Goal: Information Seeking & Learning: Find specific fact

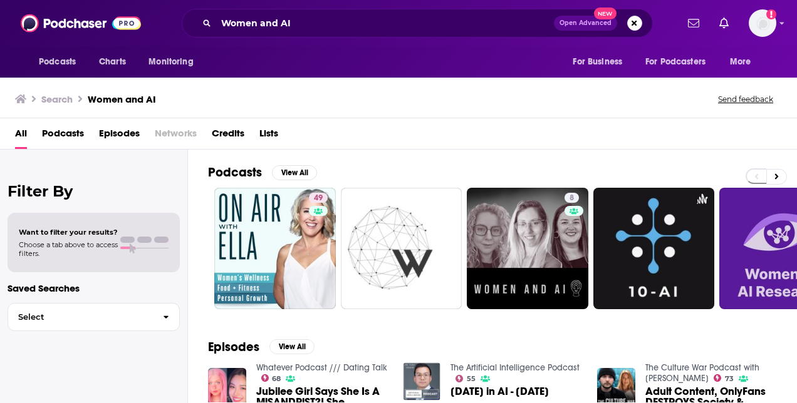
click at [289, 12] on div "Women and AI Open Advanced New" at bounding box center [417, 23] width 471 height 29
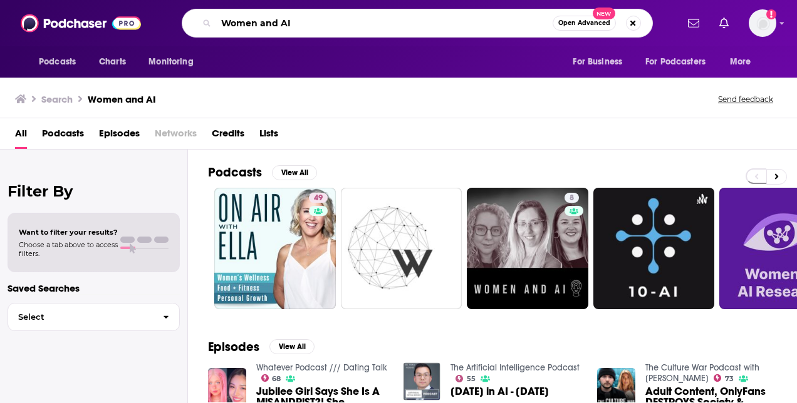
click at [298, 27] on input "Women and AI" at bounding box center [384, 23] width 336 height 20
type input "software leaders uncensored"
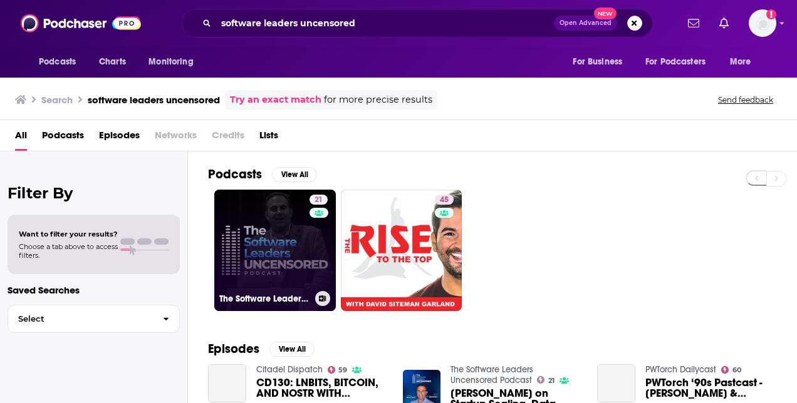
click at [285, 257] on link "21 The Software Leaders Uncensored Podcast" at bounding box center [275, 251] width 122 height 122
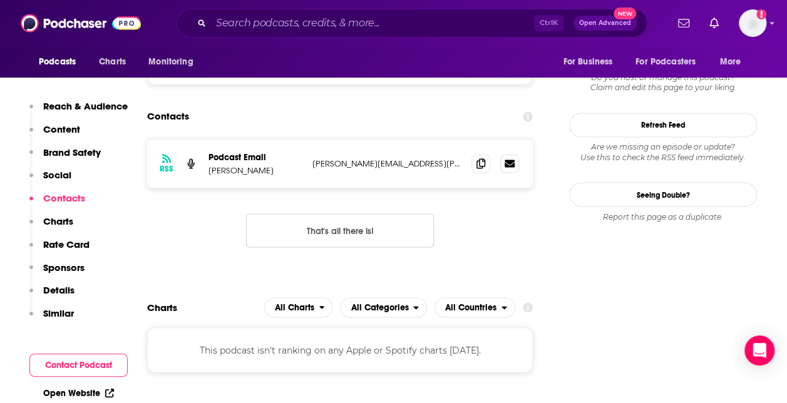
scroll to position [1025, 0]
click at [485, 167] on icon at bounding box center [481, 162] width 9 height 10
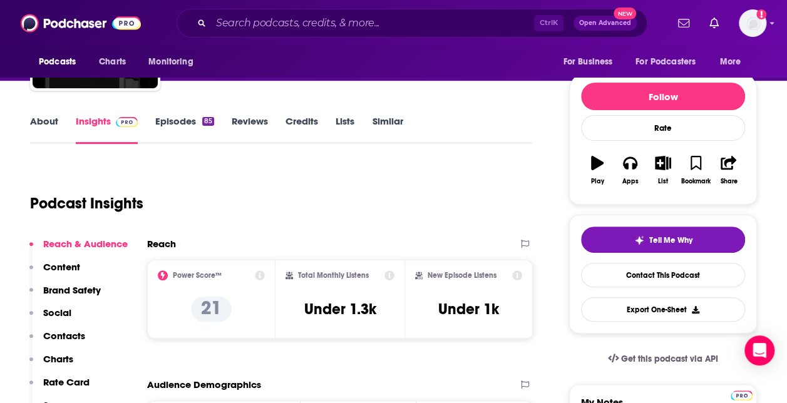
scroll to position [124, 0]
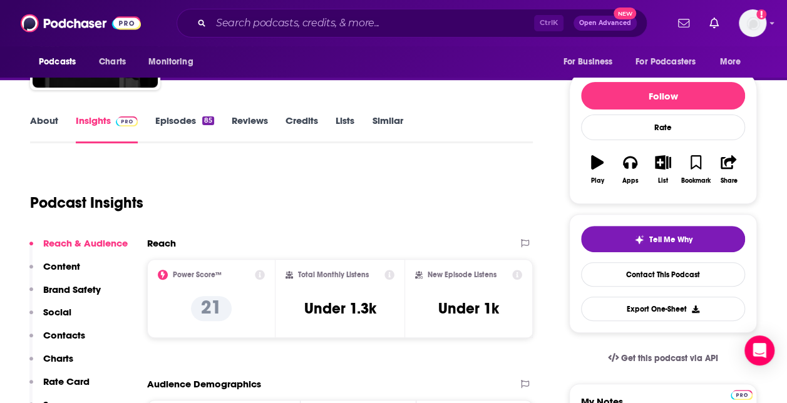
click at [187, 113] on div "About Insights Episodes 85 Reviews Credits Lists Similar" at bounding box center [281, 128] width 503 height 31
click at [187, 118] on link "Episodes 85" at bounding box center [184, 129] width 59 height 29
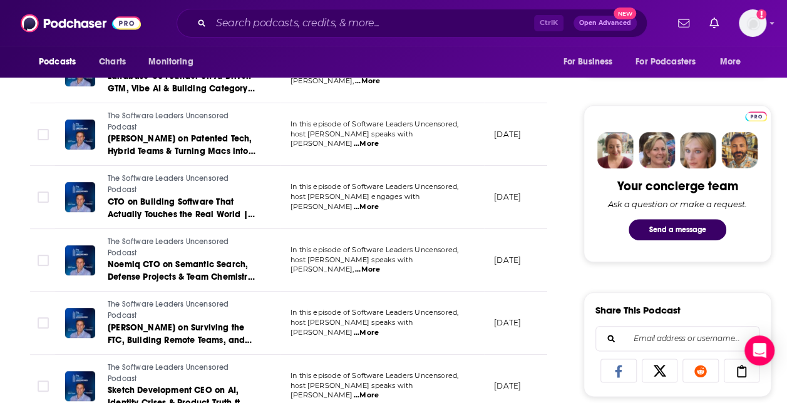
scroll to position [604, 0]
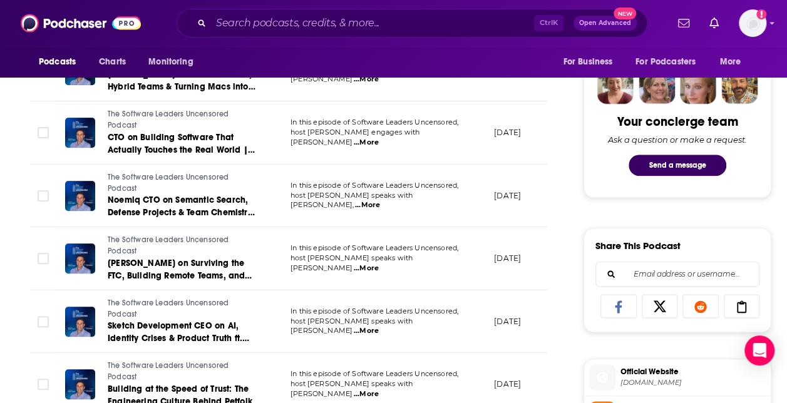
click at [291, 7] on div "Podcasts Charts Monitoring Ctrl K Open Advanced New For Business For Podcasters…" at bounding box center [393, 23] width 787 height 46
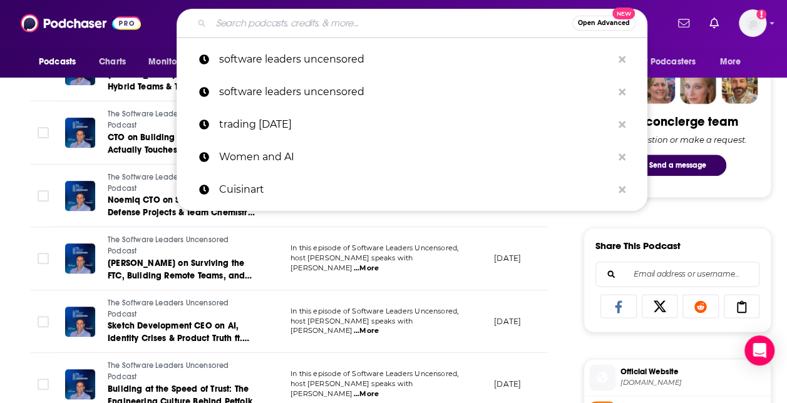
click at [289, 20] on input "Search podcasts, credits, & more..." at bounding box center [391, 23] width 361 height 20
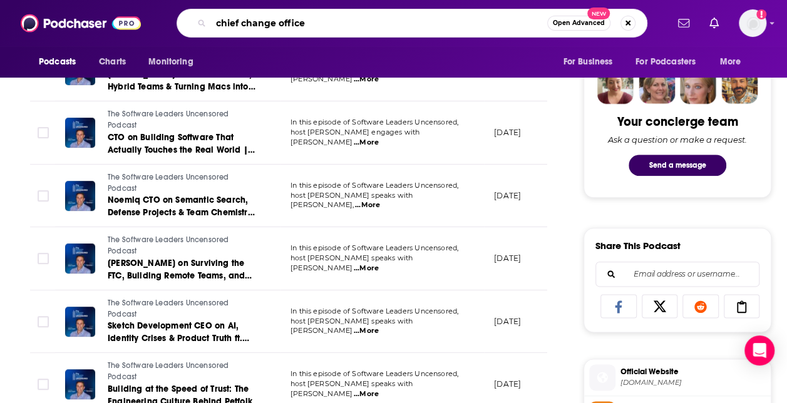
type input "chief change officer"
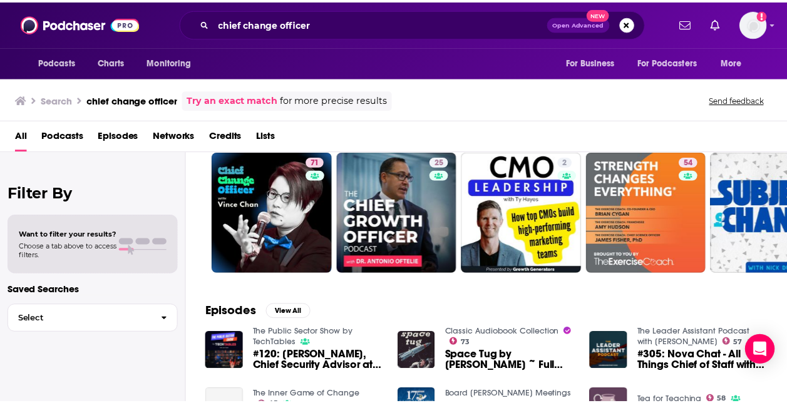
scroll to position [37, 0]
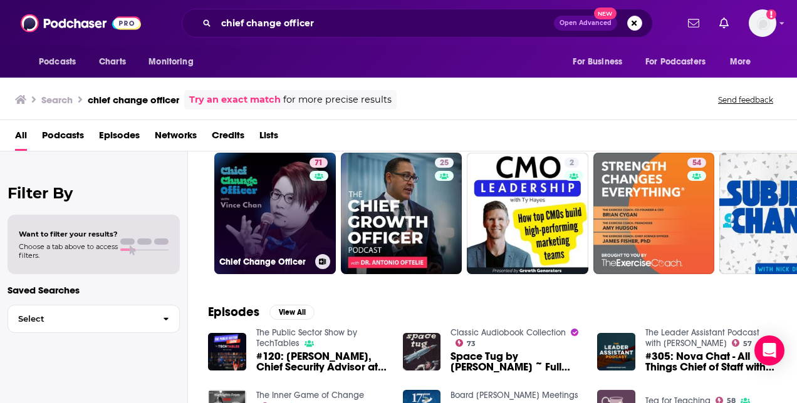
click at [264, 224] on link "71 Chief Change Officer" at bounding box center [275, 214] width 122 height 122
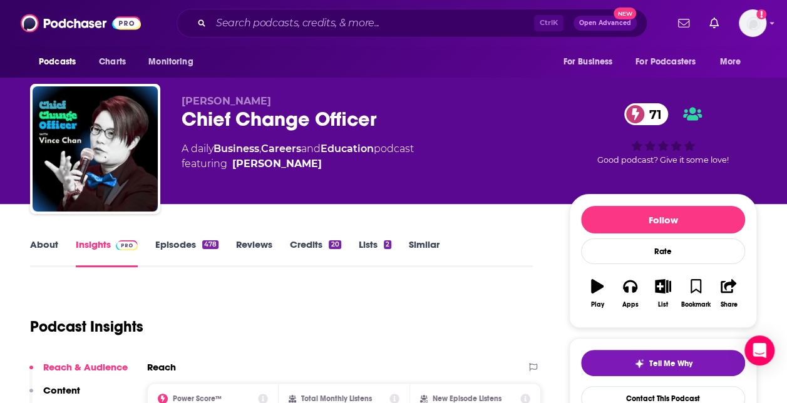
click at [188, 242] on link "Episodes 478" at bounding box center [186, 253] width 63 height 29
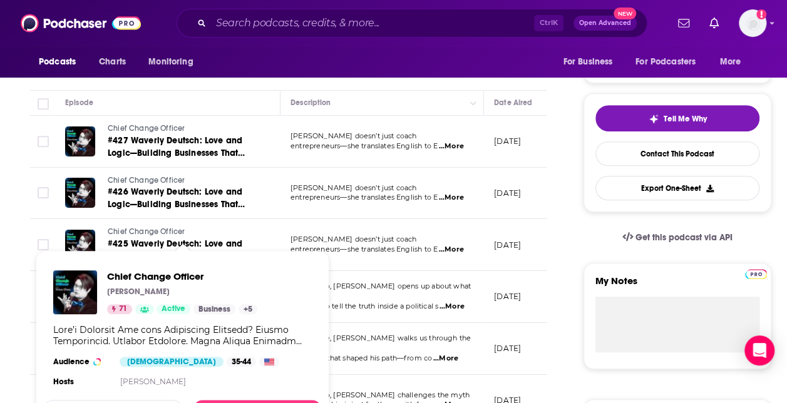
scroll to position [246, 0]
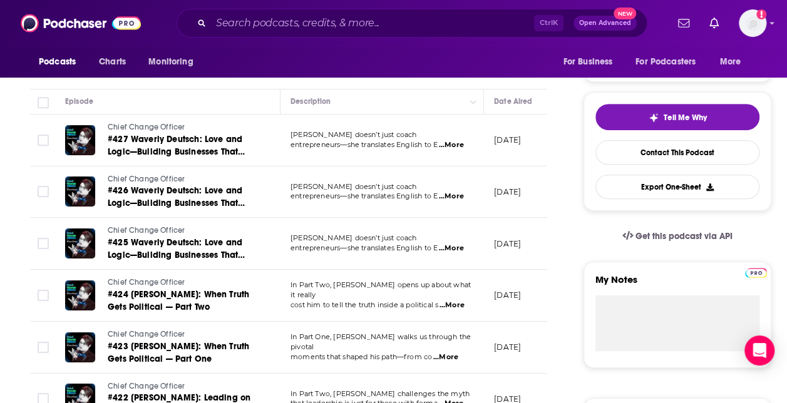
click at [463, 249] on span "...More" at bounding box center [451, 249] width 25 height 10
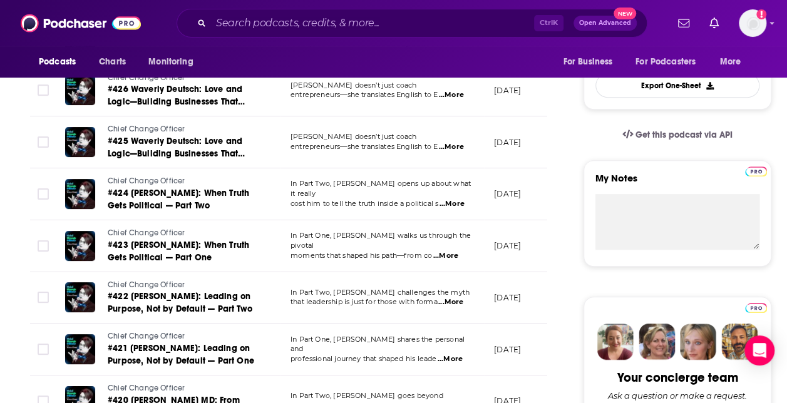
scroll to position [349, 0]
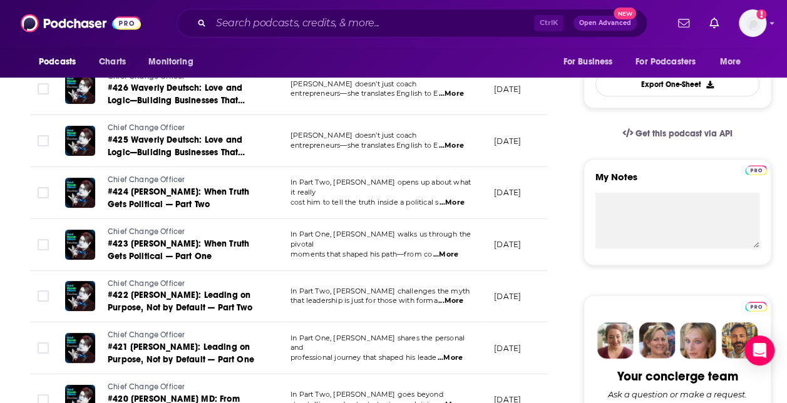
click at [450, 250] on span "...More" at bounding box center [445, 255] width 25 height 10
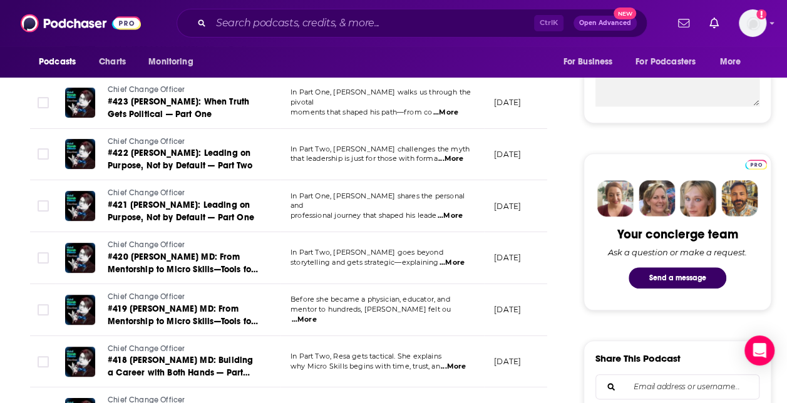
scroll to position [492, 0]
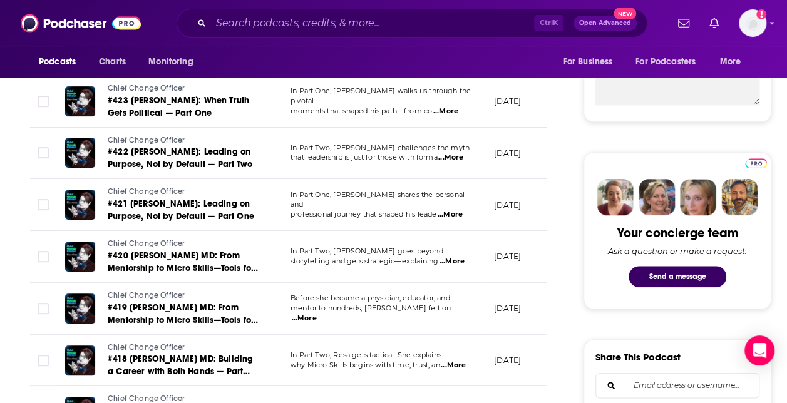
click at [317, 314] on span "...More" at bounding box center [304, 319] width 25 height 10
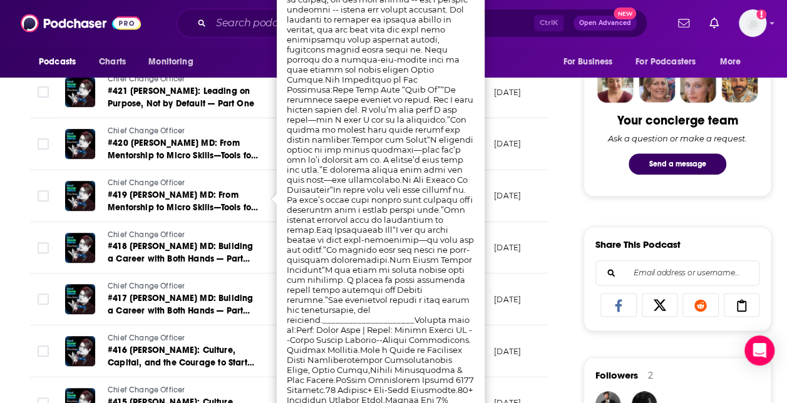
scroll to position [606, 0]
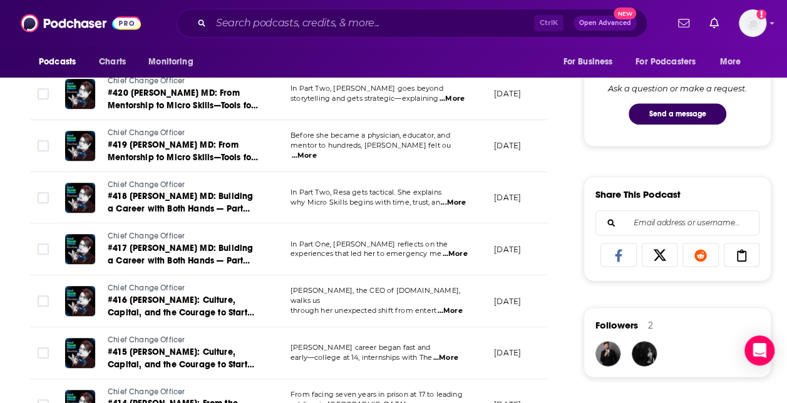
scroll to position [656, 0]
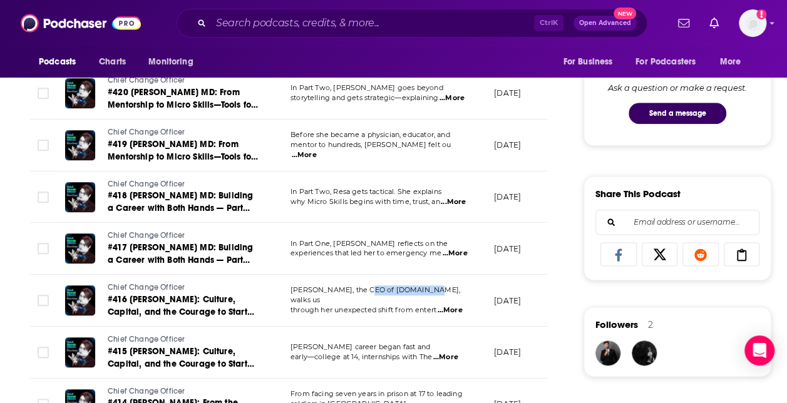
drag, startPoint x: 421, startPoint y: 290, endPoint x: 363, endPoint y: 286, distance: 57.8
click at [363, 286] on td "[PERSON_NAME], the CEO of [DOMAIN_NAME], walks us through her unexpected shift …" at bounding box center [383, 301] width 204 height 52
drag, startPoint x: 363, startPoint y: 286, endPoint x: 364, endPoint y: 295, distance: 9.4
click at [364, 295] on span "[PERSON_NAME], the CEO of [DOMAIN_NAME], walks us" at bounding box center [376, 295] width 170 height 19
copy span "CEO of [DOMAIN_NAME],"
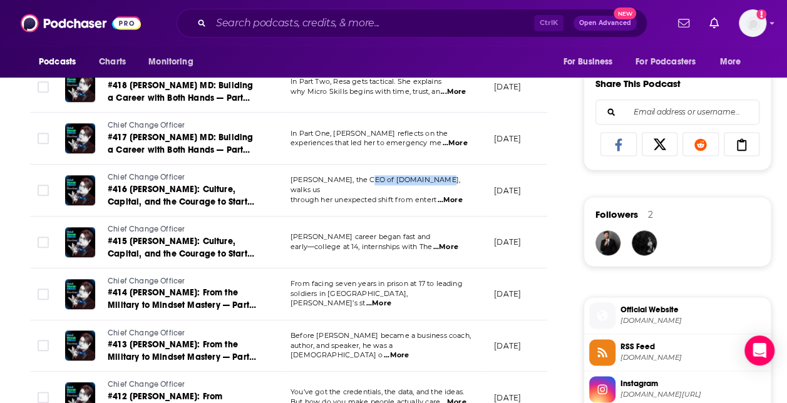
scroll to position [767, 0]
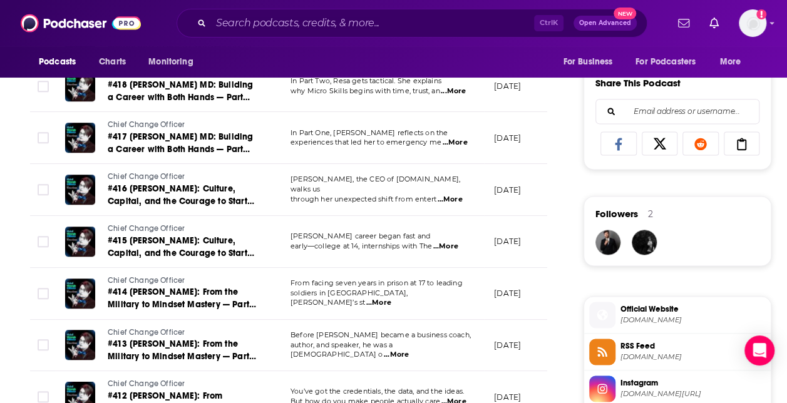
click at [456, 244] on span "...More" at bounding box center [445, 247] width 25 height 10
click at [565, 305] on div "About Insights Episodes 478 Reviews Credits 20 Lists 2 Similar Episodes of Chie…" at bounding box center [297, 292] width 574 height 1644
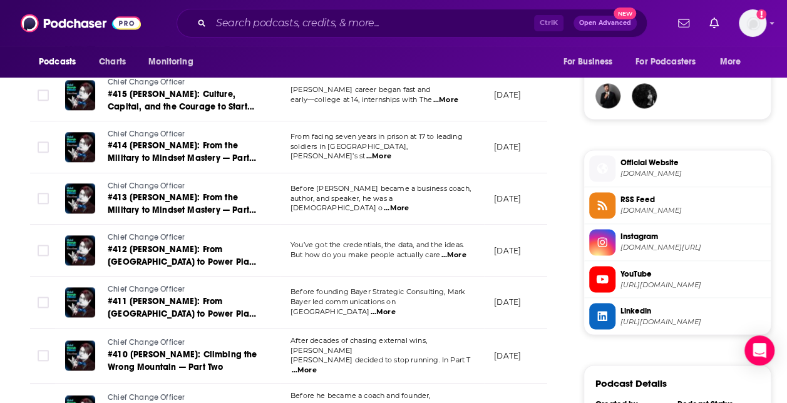
scroll to position [914, 0]
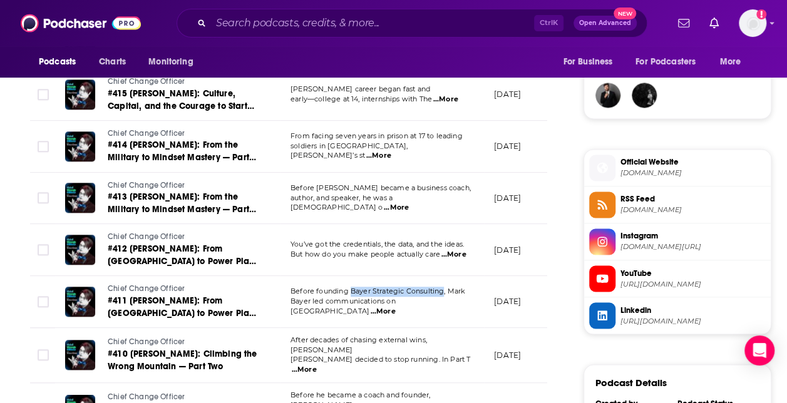
drag, startPoint x: 444, startPoint y: 294, endPoint x: 352, endPoint y: 297, distance: 91.5
click at [352, 297] on p "Before founding Bayer Strategic Consulting, Mark" at bounding box center [382, 292] width 183 height 10
copy span "Bayer Strategic Consulting"
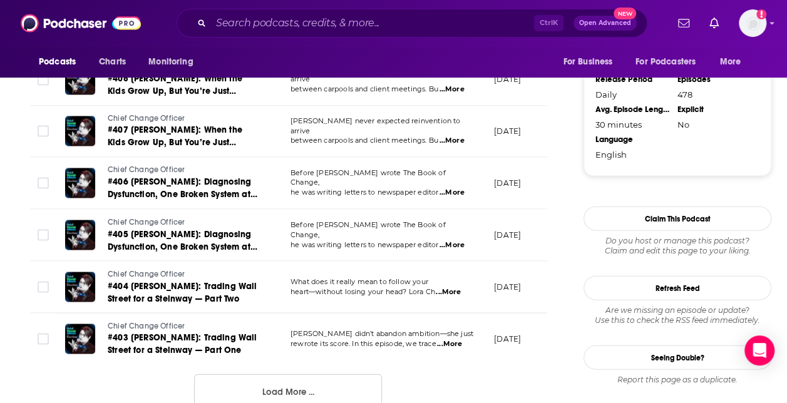
scroll to position [1300, 0]
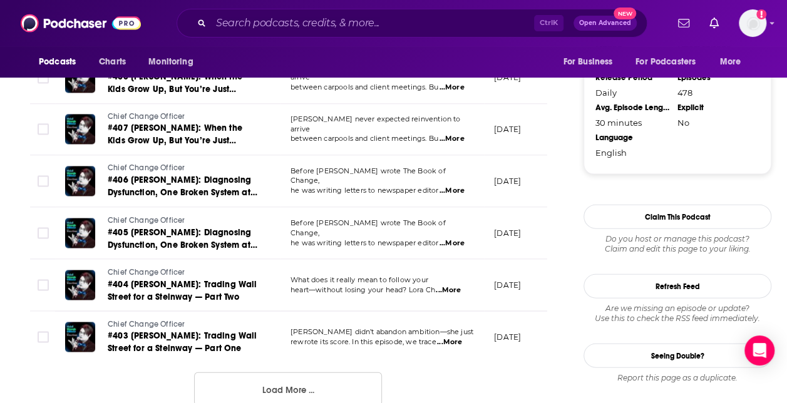
click at [454, 286] on span "...More" at bounding box center [448, 291] width 25 height 10
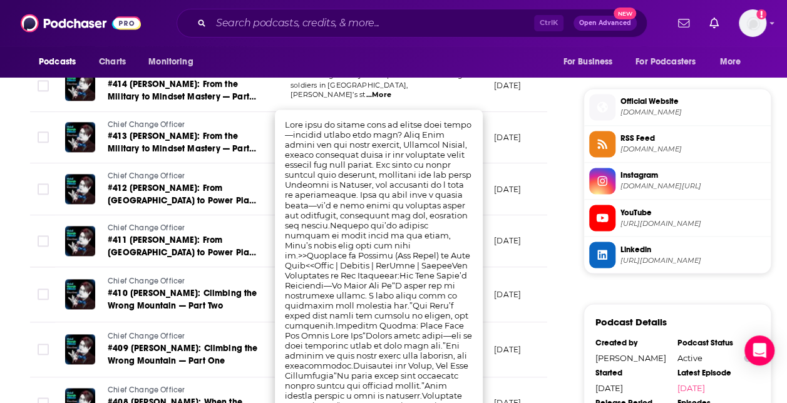
scroll to position [974, 0]
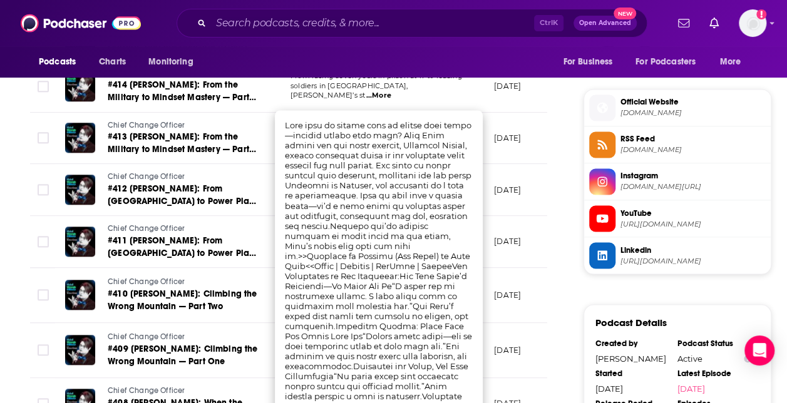
click at [570, 283] on div "About Insights Episodes 478 Reviews Credits 20 Lists 2 Similar Episodes of Chie…" at bounding box center [297, 85] width 574 height 1644
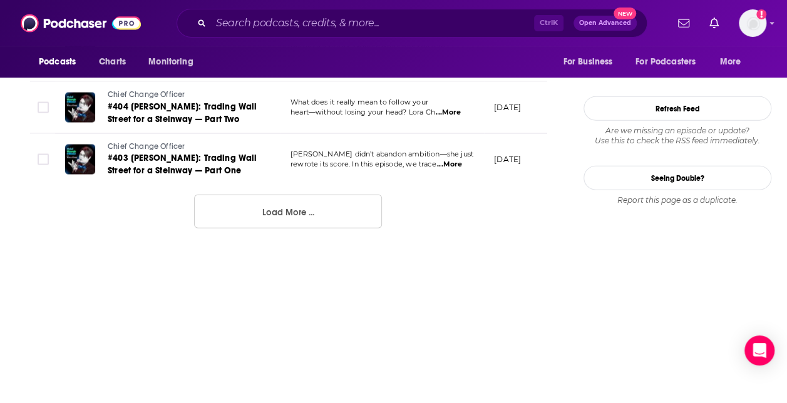
scroll to position [1435, 0]
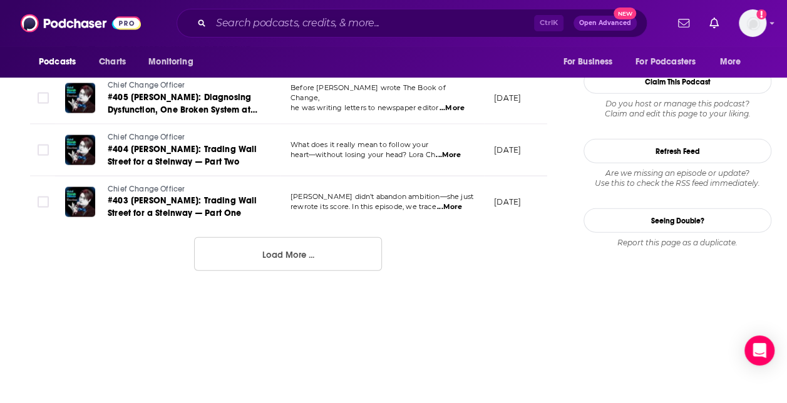
click at [331, 253] on button "Load More ..." at bounding box center [288, 254] width 188 height 34
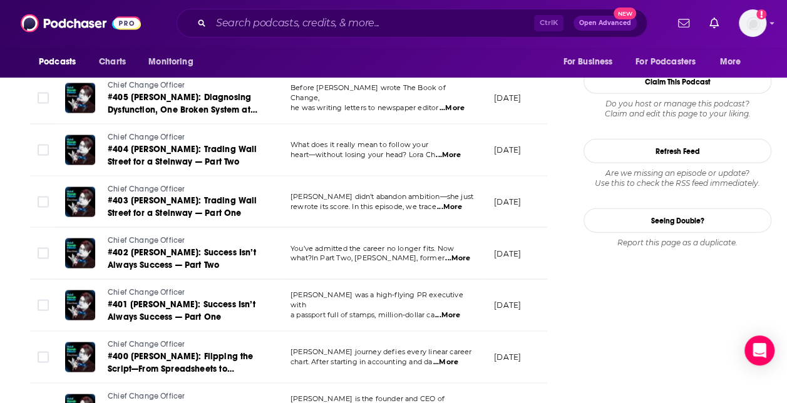
click at [455, 202] on span "...More" at bounding box center [449, 207] width 25 height 10
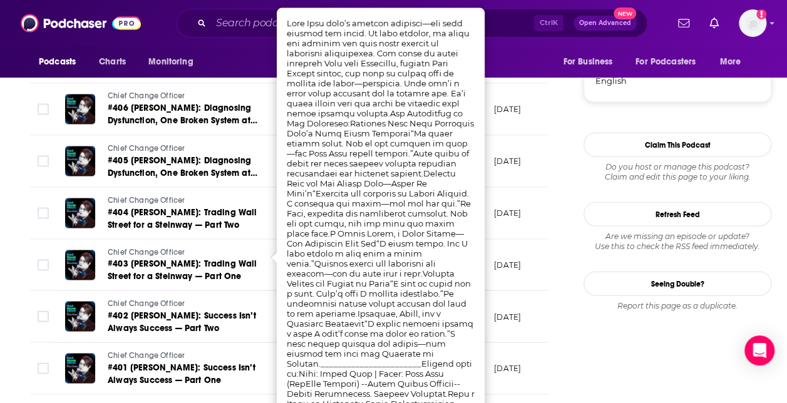
scroll to position [1372, 0]
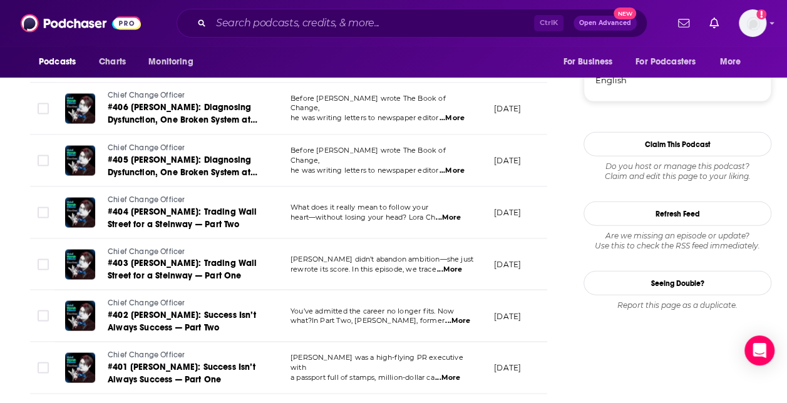
click at [568, 298] on div "About Insights Episodes 478 Reviews Credits 20 Lists 2 Similar Episodes of Chie…" at bounding box center [297, 260] width 574 height 2793
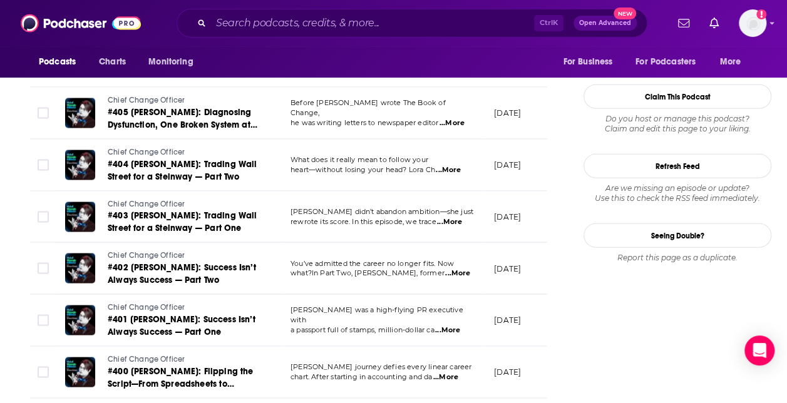
scroll to position [1421, 0]
click at [452, 268] on span "...More" at bounding box center [457, 273] width 25 height 10
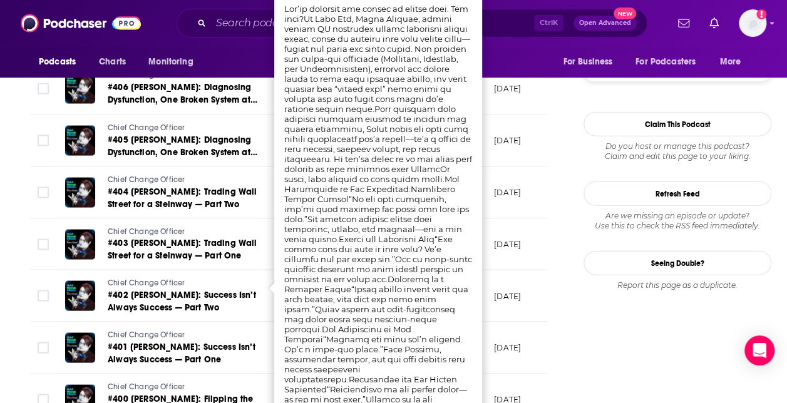
scroll to position [1394, 0]
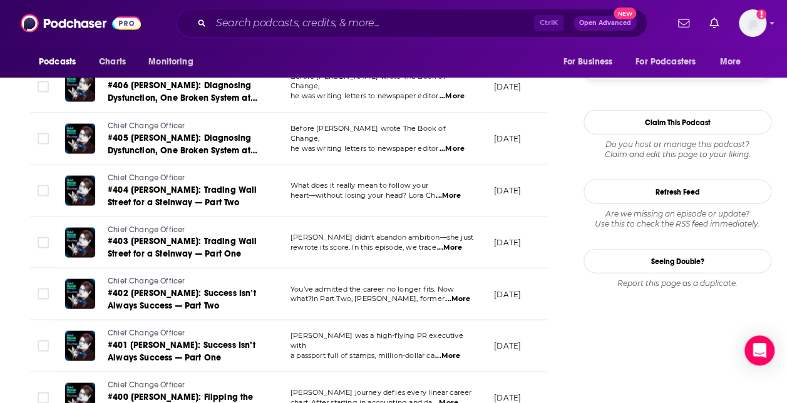
click at [634, 321] on div "Follow Rate Play Apps List Bookmark Share Tell Me Why Contact This Podcast Expo…" at bounding box center [678, 212] width 188 height 2825
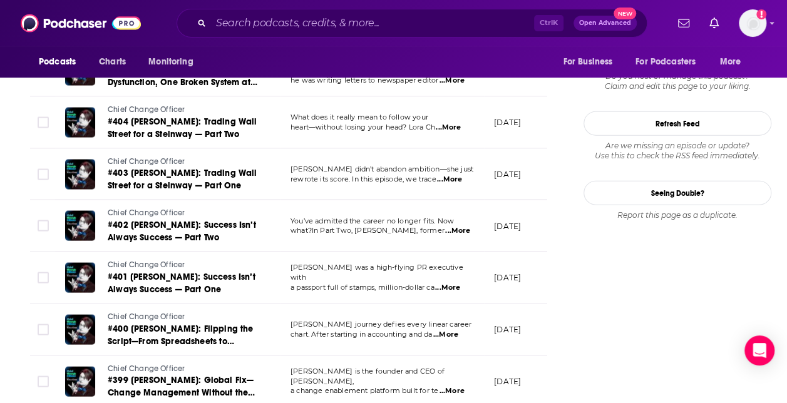
scroll to position [1463, 0]
click at [452, 329] on span "...More" at bounding box center [445, 334] width 25 height 10
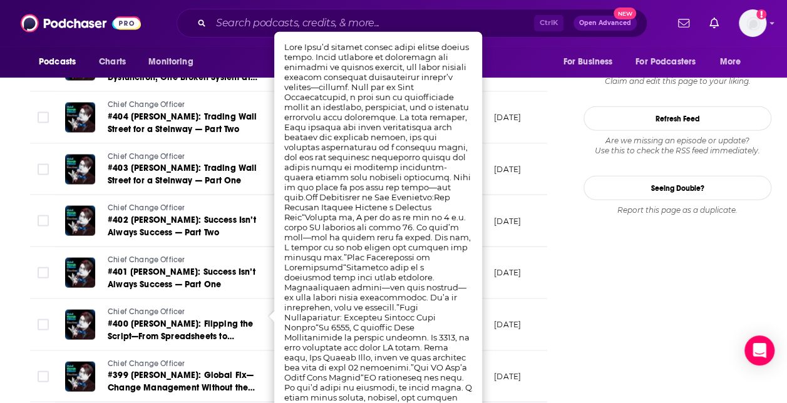
scroll to position [1475, 0]
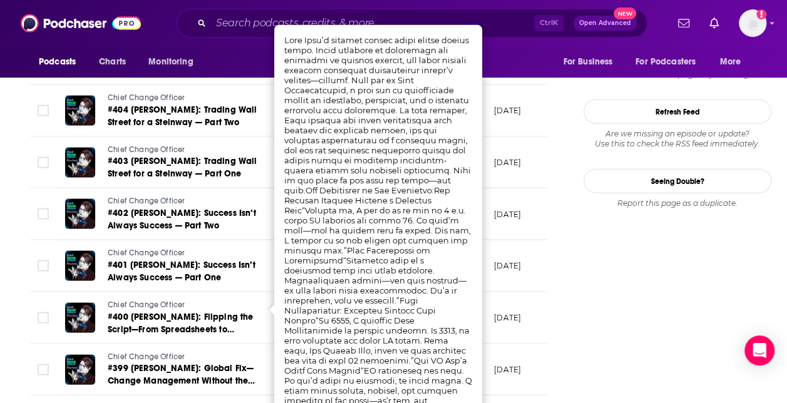
click at [591, 352] on div "Follow Rate Play Apps List Bookmark Share Tell Me Why Contact This Podcast Expo…" at bounding box center [678, 132] width 188 height 2825
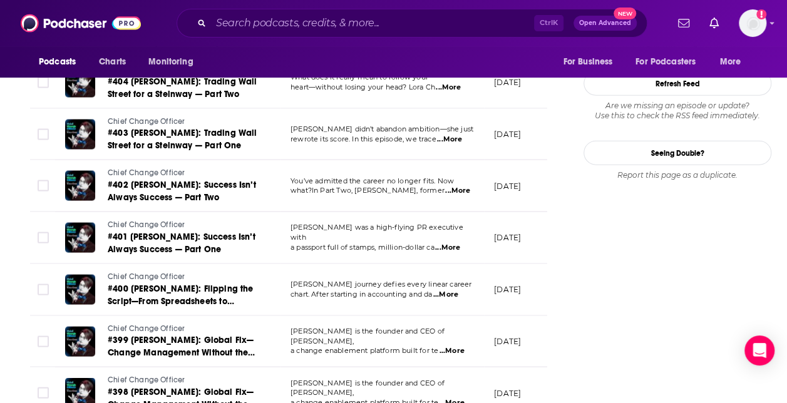
scroll to position [1504, 0]
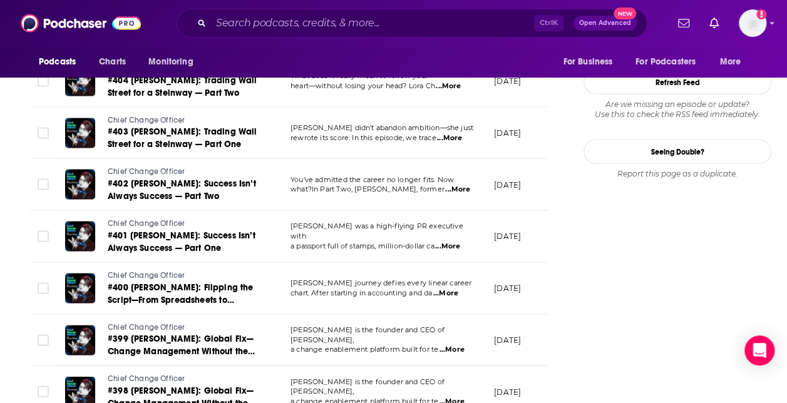
click at [455, 345] on span "...More" at bounding box center [452, 350] width 25 height 10
click at [598, 338] on div "Follow Rate Play Apps List Bookmark Share Tell Me Why Contact This Podcast Expo…" at bounding box center [678, 102] width 188 height 2825
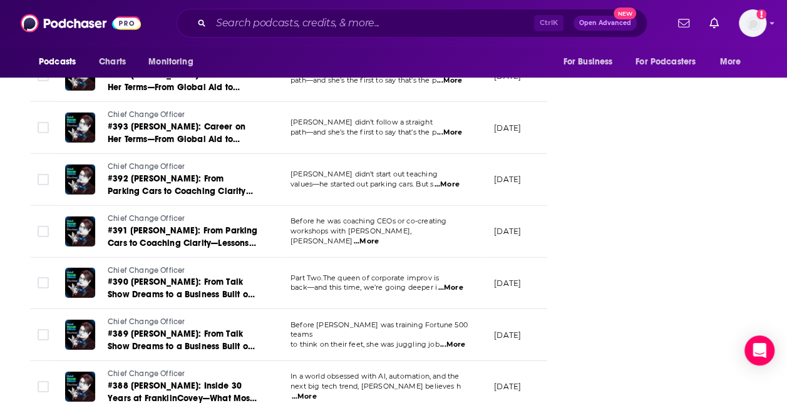
scroll to position [2028, 0]
click at [457, 329] on td "Before [PERSON_NAME] was training Fortune 500 teams to think on their feet, she…" at bounding box center [383, 335] width 204 height 52
click at [455, 340] on span "...More" at bounding box center [452, 345] width 25 height 10
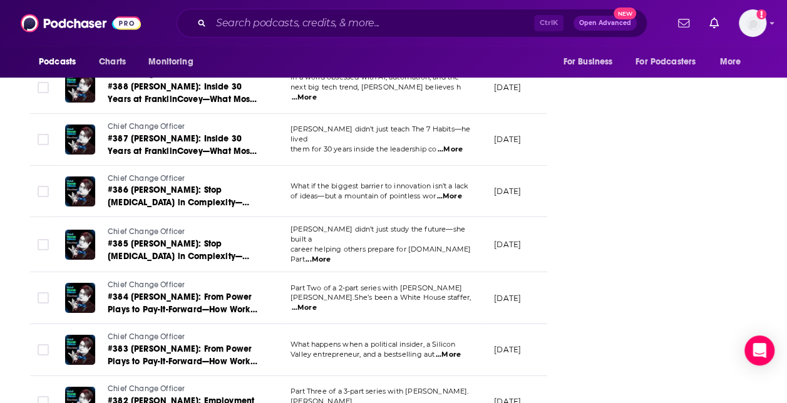
scroll to position [2330, 0]
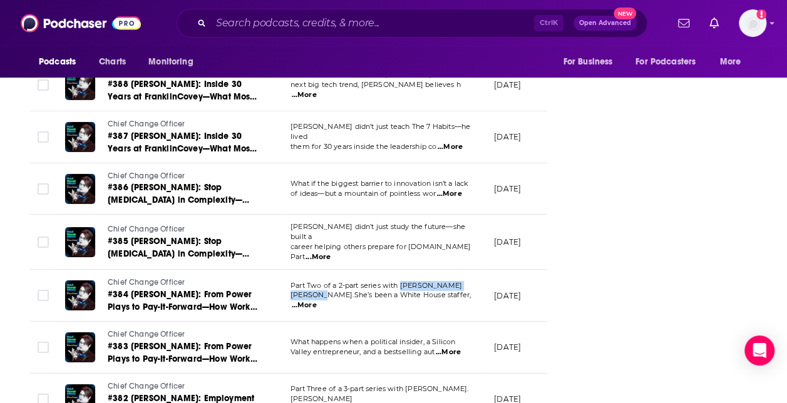
drag, startPoint x: 402, startPoint y: 268, endPoint x: 320, endPoint y: 286, distance: 83.9
click at [320, 286] on td "Part Two of a 2-part series with [PERSON_NAME].She’s been a White House staffer…" at bounding box center [383, 296] width 204 height 52
copy div "[PERSON_NAME]"
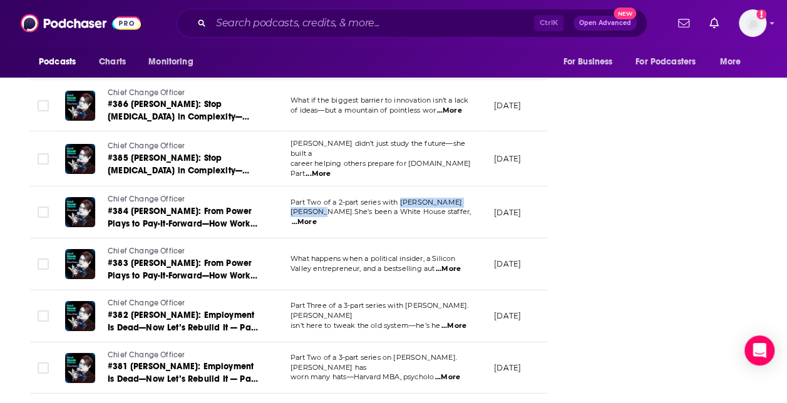
scroll to position [2414, 0]
click at [458, 264] on span "...More" at bounding box center [448, 269] width 25 height 10
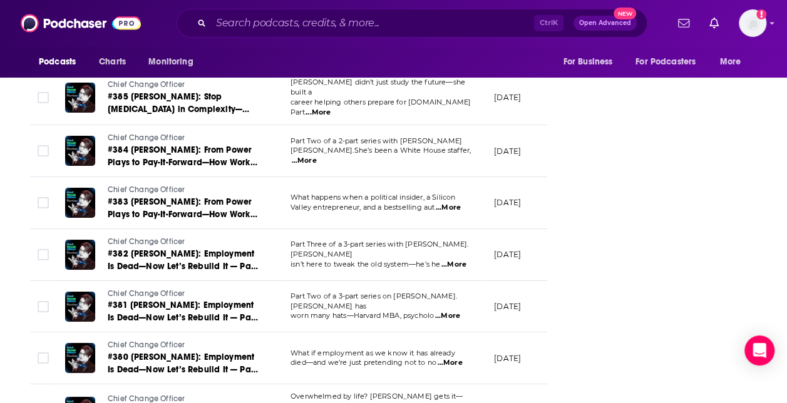
scroll to position [2492, 0]
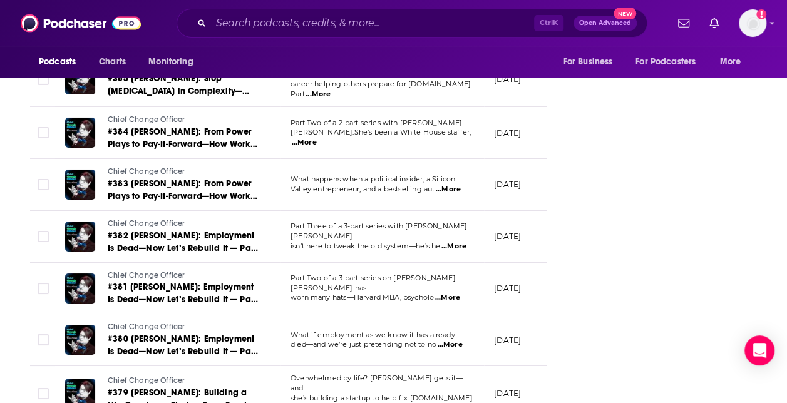
click at [457, 293] on span "...More" at bounding box center [447, 298] width 25 height 10
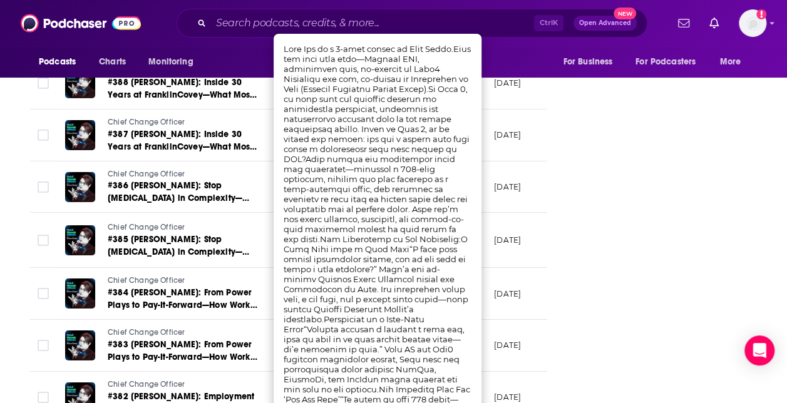
scroll to position [2332, 0]
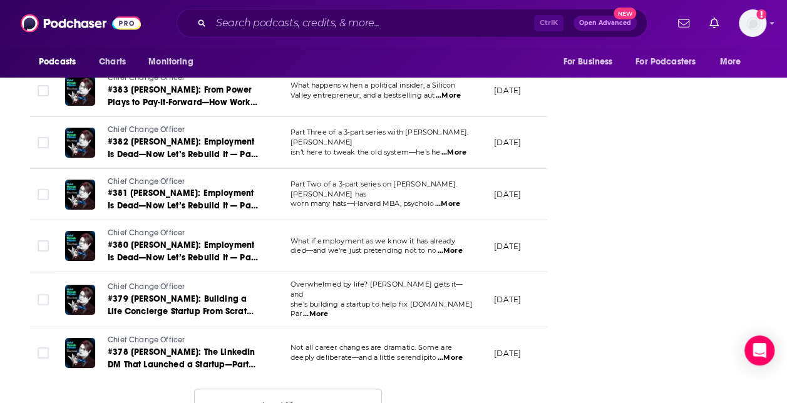
scroll to position [2592, 0]
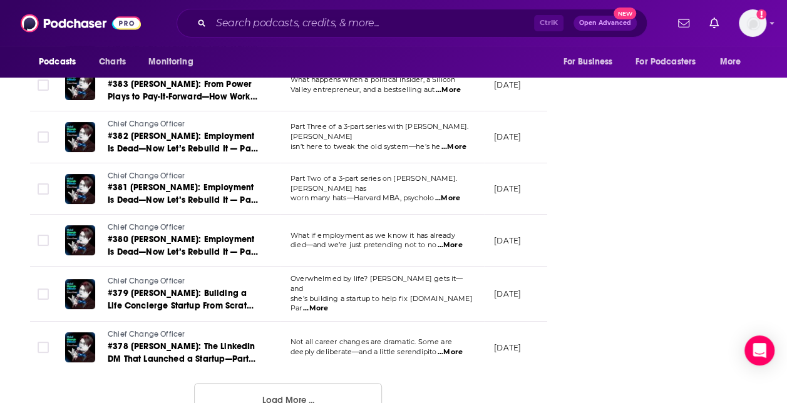
click at [296, 389] on button "Load More ..." at bounding box center [288, 400] width 188 height 34
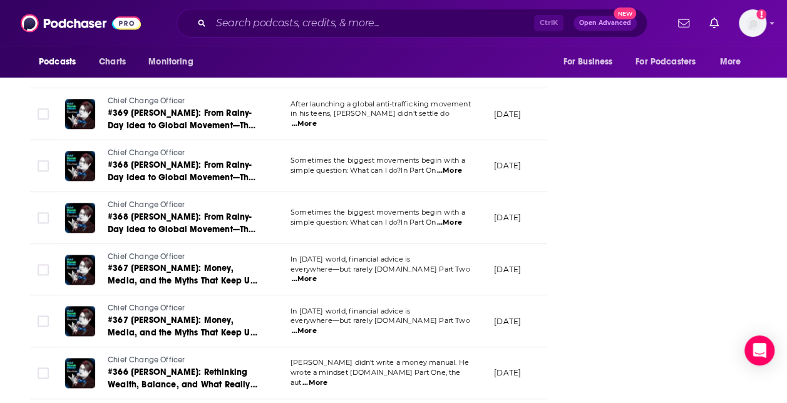
scroll to position [3297, 0]
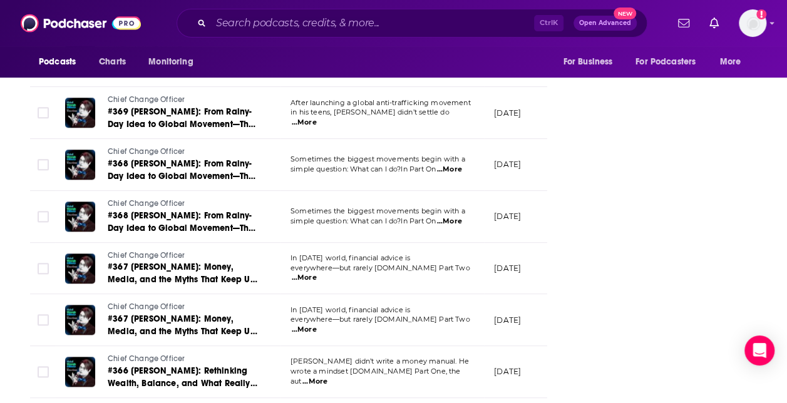
click at [328, 377] on span "...More" at bounding box center [315, 382] width 25 height 10
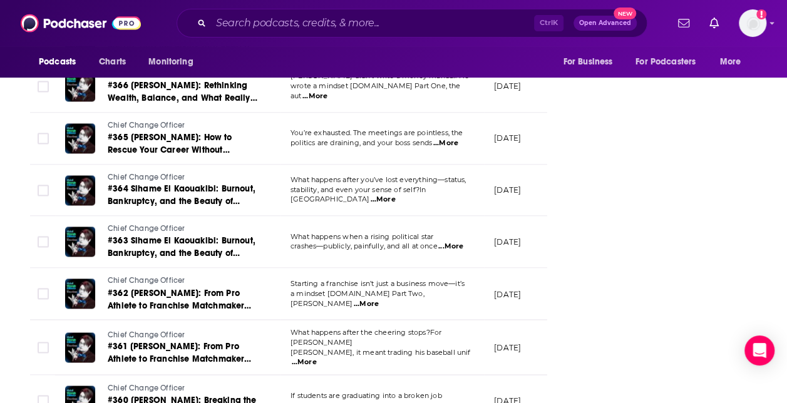
scroll to position [3581, 0]
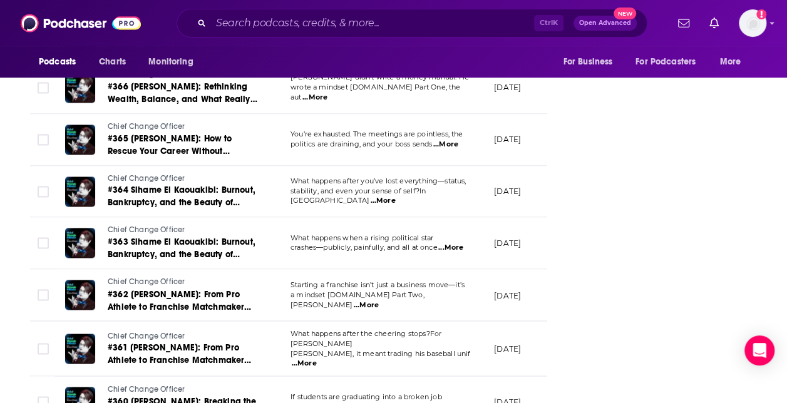
click at [379, 301] on span "...More" at bounding box center [366, 306] width 25 height 10
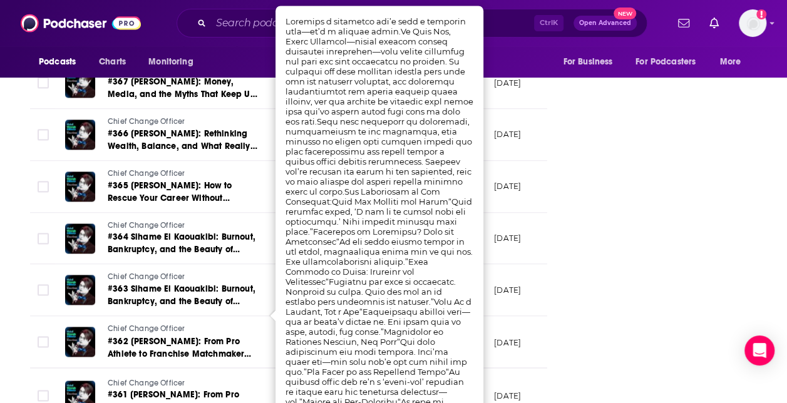
scroll to position [3535, 0]
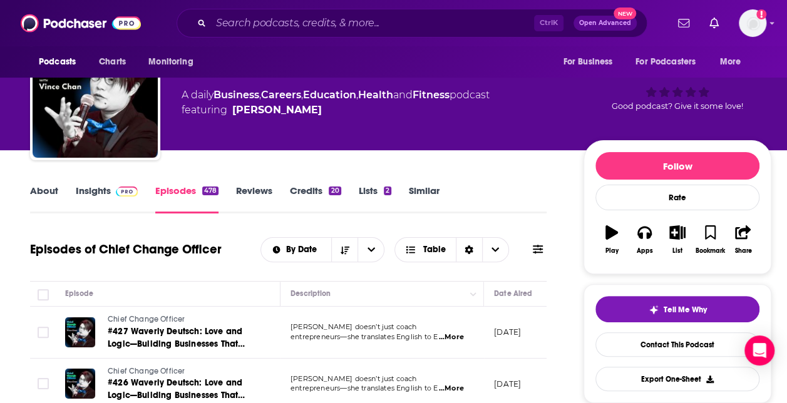
scroll to position [0, 0]
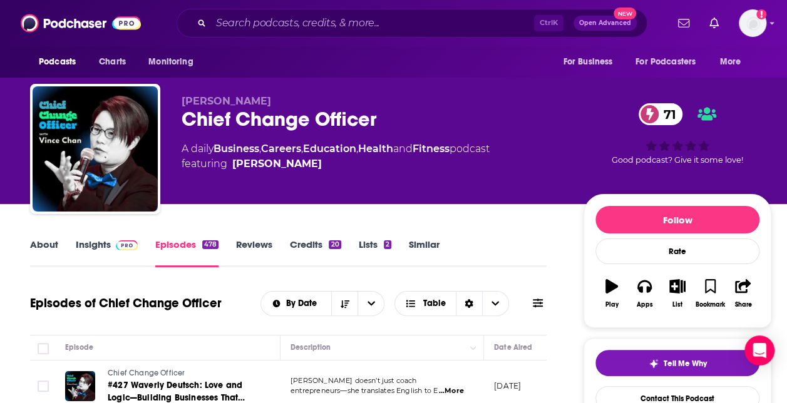
click at [45, 248] on link "About" at bounding box center [44, 253] width 28 height 29
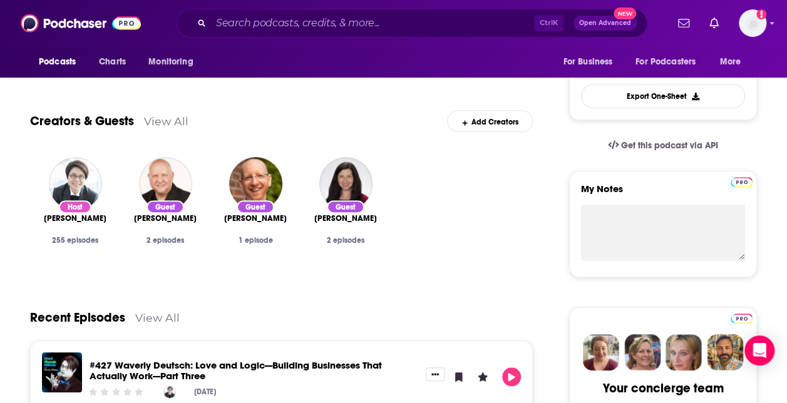
scroll to position [338, 0]
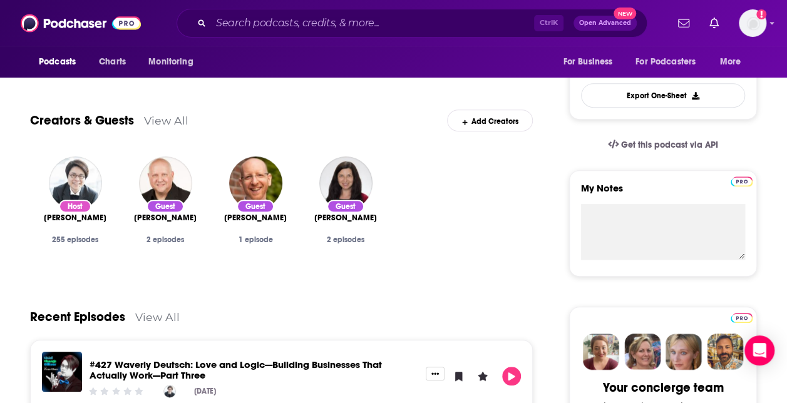
click at [157, 119] on link "View All" at bounding box center [166, 120] width 44 height 13
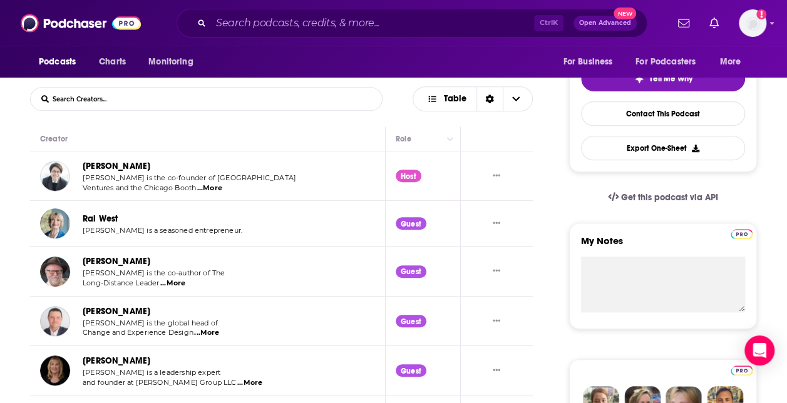
scroll to position [311, 0]
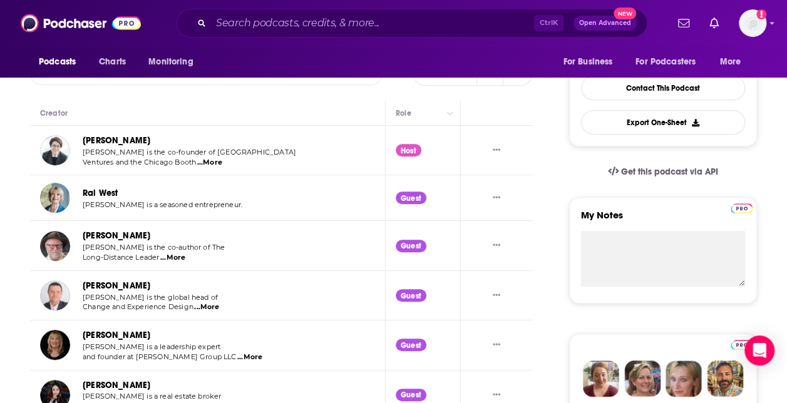
click at [182, 254] on span "...More" at bounding box center [172, 258] width 25 height 10
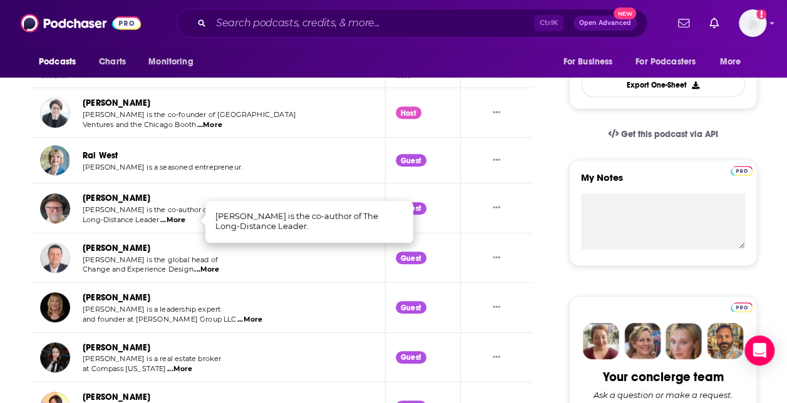
scroll to position [349, 0]
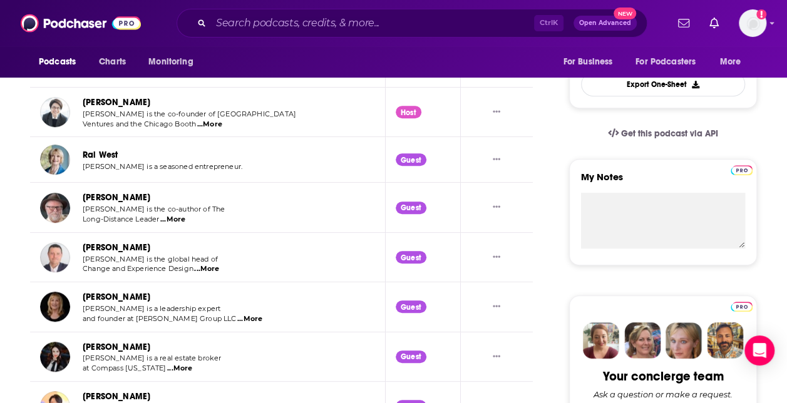
click at [212, 268] on span "...More" at bounding box center [206, 269] width 25 height 10
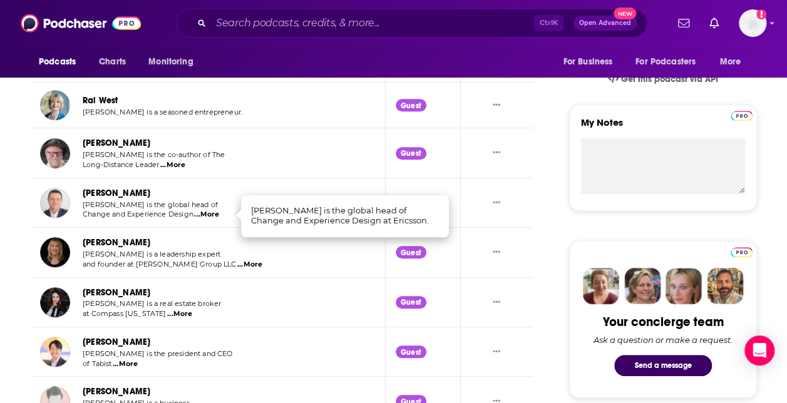
scroll to position [405, 0]
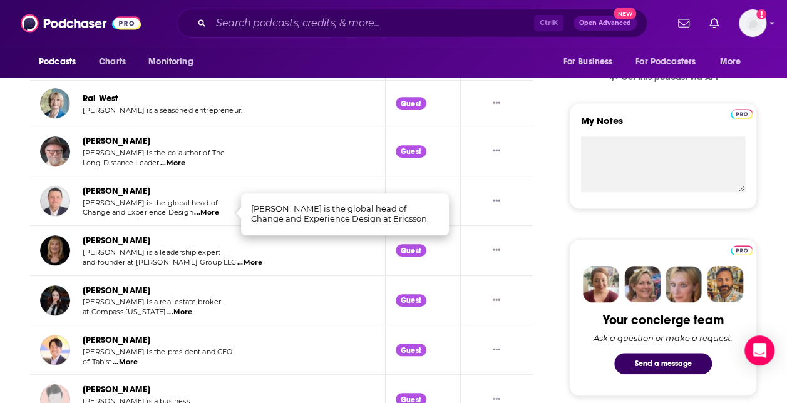
click at [237, 262] on span "...More" at bounding box center [249, 263] width 25 height 10
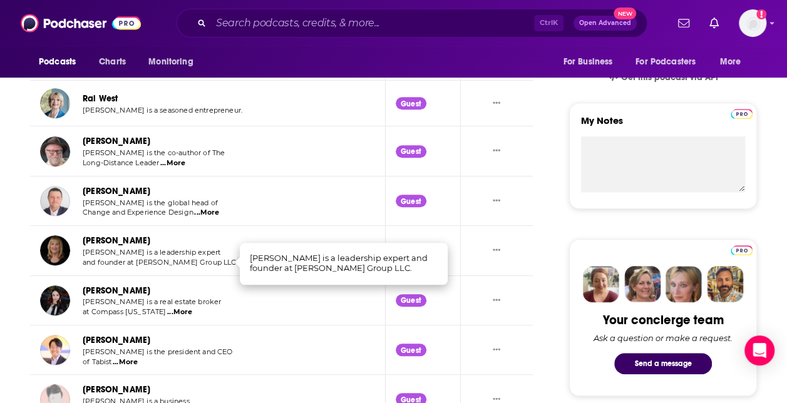
click at [125, 361] on span "...More" at bounding box center [125, 363] width 25 height 10
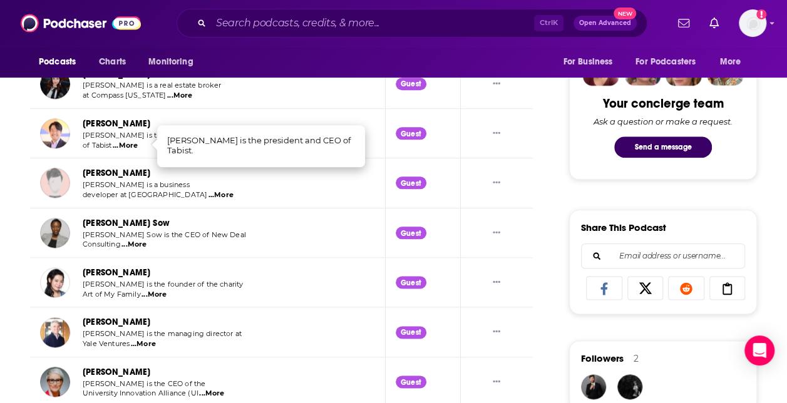
scroll to position [621, 0]
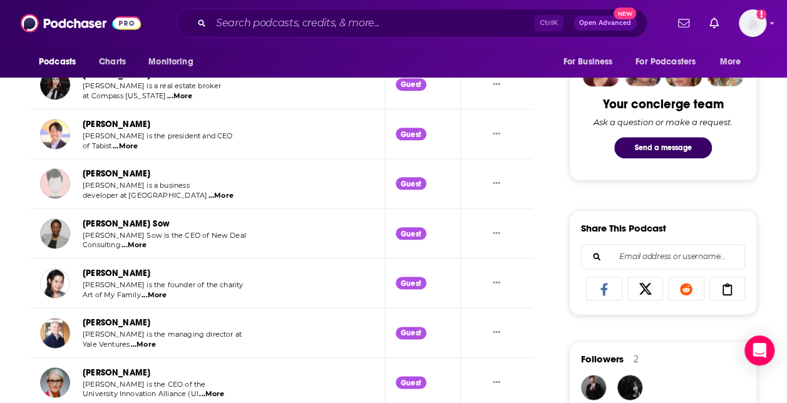
click at [142, 353] on td "[PERSON_NAME] [PERSON_NAME] is the managing director at Yale Ventures ...More" at bounding box center [208, 332] width 356 height 49
click at [142, 350] on td "[PERSON_NAME] [PERSON_NAME] is the managing director at Yale Ventures ...More" at bounding box center [208, 332] width 356 height 49
click at [142, 342] on span "...More" at bounding box center [143, 345] width 25 height 10
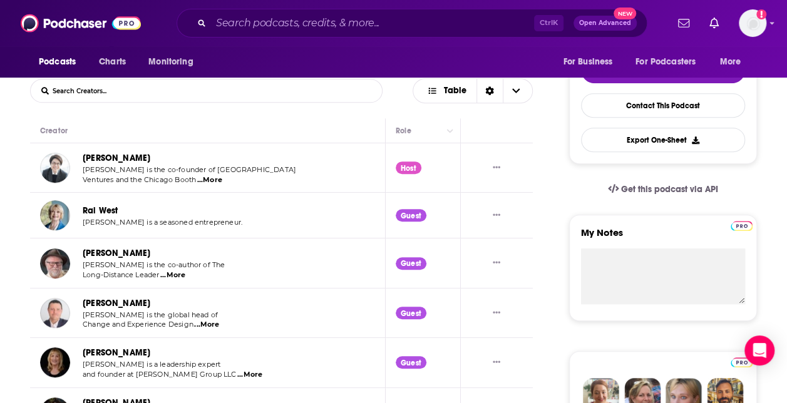
scroll to position [291, 0]
